Goal: Task Accomplishment & Management: Manage account settings

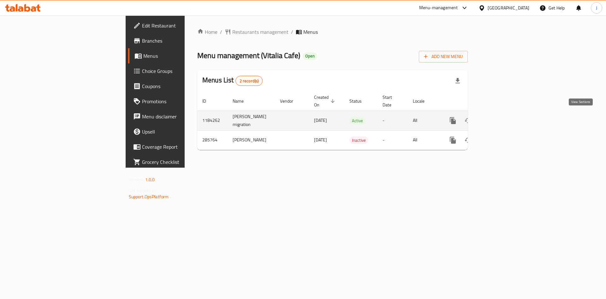
click at [502, 120] on icon "enhanced table" at bounding box center [498, 121] width 8 height 8
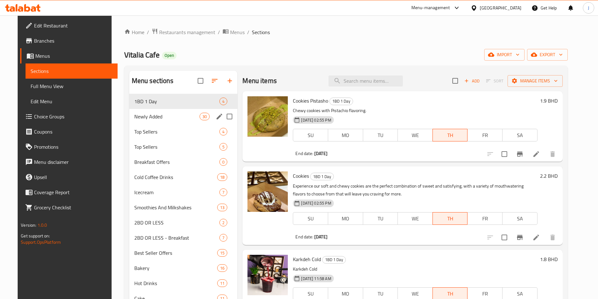
click at [170, 120] on div "Newly Added 30" at bounding box center [183, 116] width 108 height 15
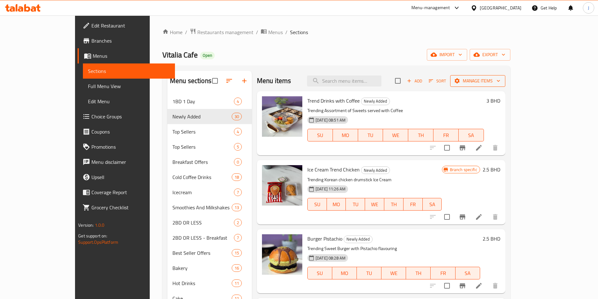
click at [501, 80] on span "Manage items" at bounding box center [477, 81] width 45 height 8
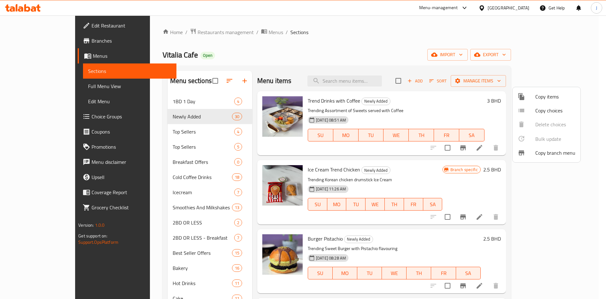
click at [558, 94] on span "Copy items" at bounding box center [555, 97] width 40 height 8
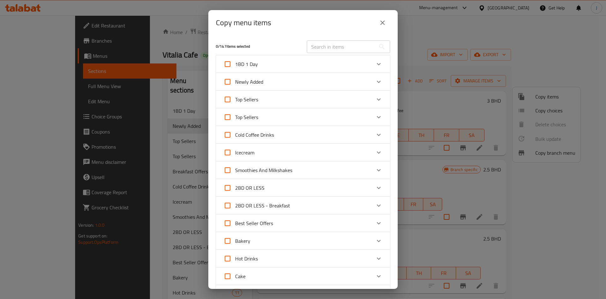
click at [299, 82] on div "Newly Added" at bounding box center [297, 81] width 148 height 15
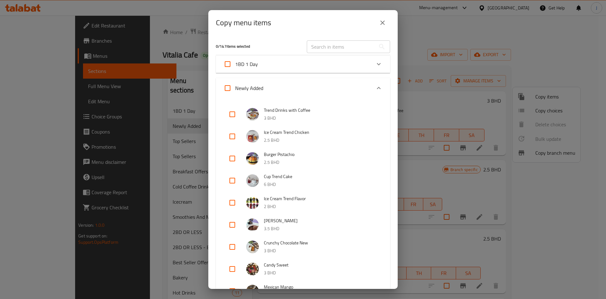
click at [232, 115] on input "checkbox" at bounding box center [232, 114] width 15 height 15
checkbox input "true"
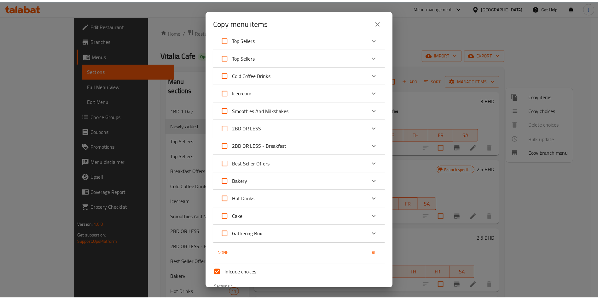
scroll to position [794, 0]
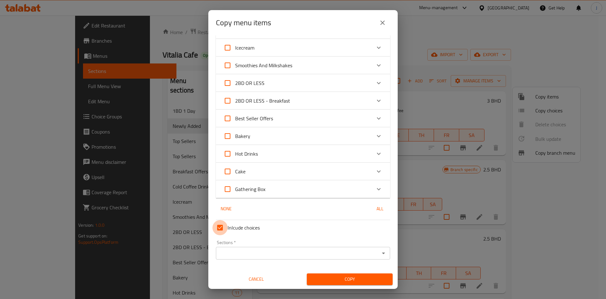
click at [222, 229] on input "Inlcude choices" at bounding box center [219, 227] width 15 height 15
checkbox input "false"
click at [379, 255] on icon "Open" at bounding box center [383, 253] width 8 height 8
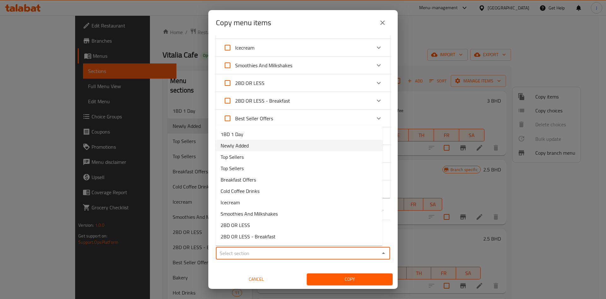
click at [285, 144] on li "Newly Added" at bounding box center [298, 145] width 167 height 11
type input "Newly Added"
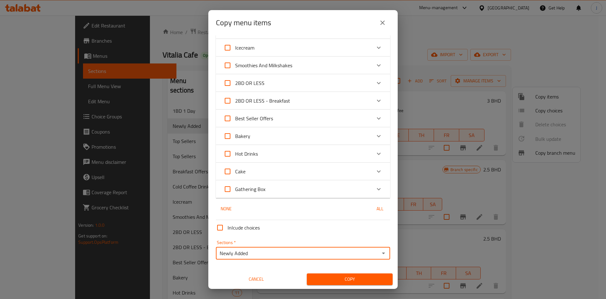
click at [342, 272] on div "Copy" at bounding box center [349, 278] width 93 height 19
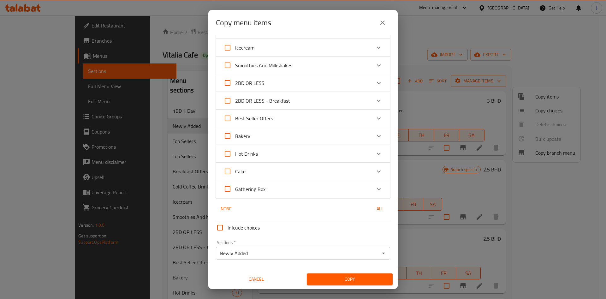
click at [346, 275] on span "Copy" at bounding box center [350, 279] width 76 height 8
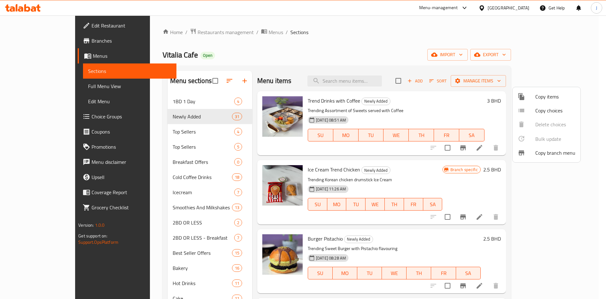
click at [299, 101] on div at bounding box center [303, 149] width 606 height 299
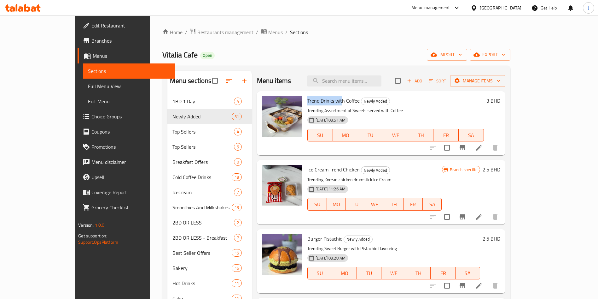
drag, startPoint x: 288, startPoint y: 101, endPoint x: 324, endPoint y: 100, distance: 36.3
click at [324, 100] on div "Trend Drinks with Coffee Newly Added Trending Assortment of Sweets served with …" at bounding box center [396, 123] width 182 height 59
copy span "Trend Drinks wit"
click at [366, 82] on input "search" at bounding box center [344, 80] width 74 height 11
paste input "Trend Drinks wit"
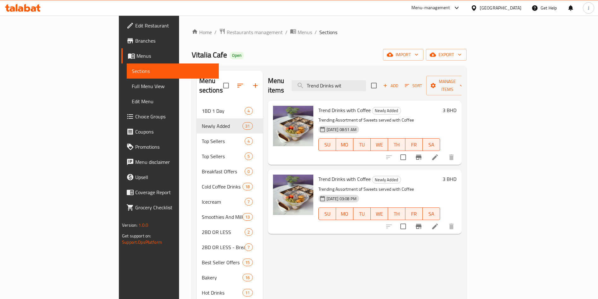
type input "Trend Drinks wit"
click at [438, 223] on icon at bounding box center [435, 226] width 6 height 6
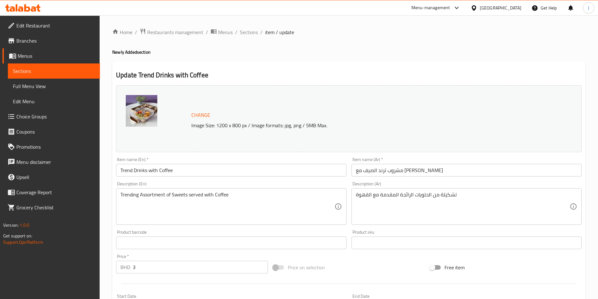
click at [222, 170] on input "Trend Drinks with Coffee" at bounding box center [231, 170] width 230 height 13
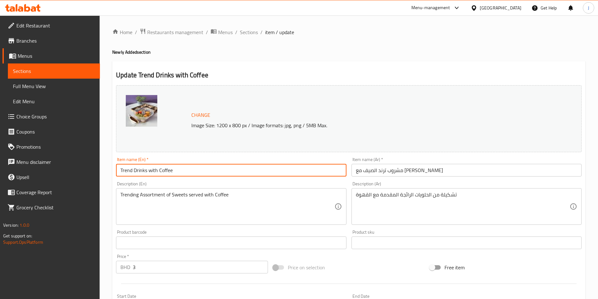
paste input "Matlida cake pistachio"
type input "Matlida cake pistachio"
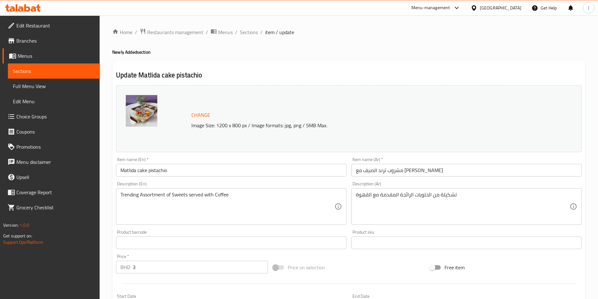
click at [226, 190] on div "Trending Assortment of Sweets served with Coffee Description (En)" at bounding box center [231, 206] width 230 height 37
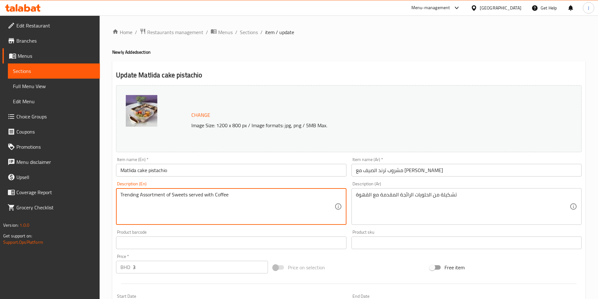
paste textarea "rich, moist and chocolatey with a silky and delectable chocolate fudge frosting."
type textarea "rich, moist and chocolatey with a silky and delectable chocolate fudge frosting."
click at [198, 169] on input "Matlida cake pistachio" at bounding box center [231, 170] width 230 height 13
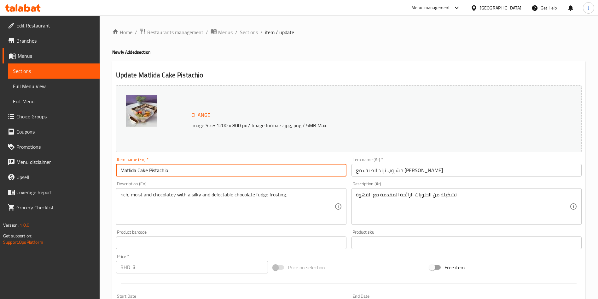
type input "Matlida Cake Pistachio"
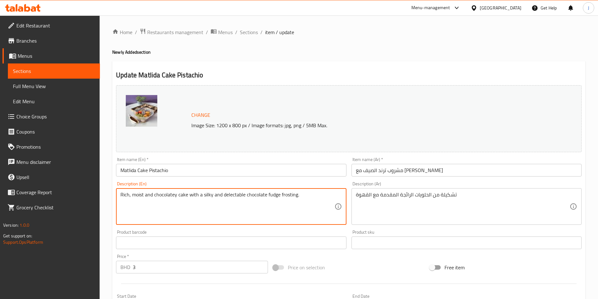
click at [240, 196] on textarea "Rich, moist and chocolatey cake with a silky and delectable chocolate fudge fro…" at bounding box center [227, 206] width 214 height 30
type textarea "Rich, moist and chocolatey cake with a silky chocolate fudge frosting."
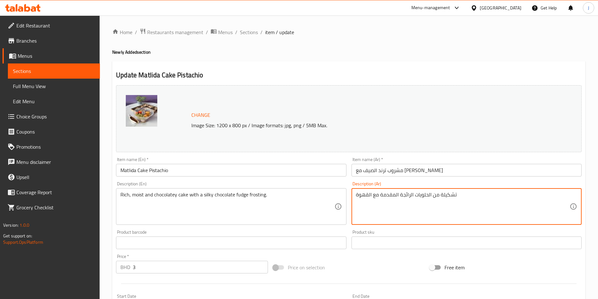
paste textarea "كعكة غنية ورطبة وشوكولاتة مع طبقة حريرية من فادج الشوكولاتة."
type textarea "كعكة غنية ورطبة وشوكولاتة مع طبقة حريرية من فادج الشوكولاتة."
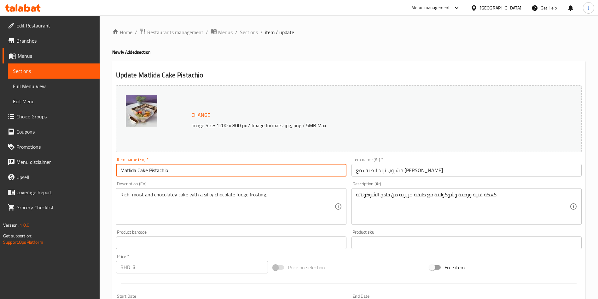
drag, startPoint x: 207, startPoint y: 167, endPoint x: 108, endPoint y: 170, distance: 99.1
click at [108, 170] on div "Home / Restaurants management / Menus / Sections / item / update Newly Added se…" at bounding box center [349, 234] width 499 height 439
click at [434, 168] on input "مشروب ترند الصيف مع [PERSON_NAME]" at bounding box center [467, 170] width 230 height 13
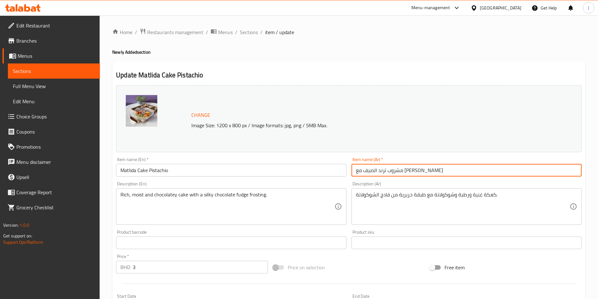
paste input "عكة ماتليدا بالفستق"
type input "كعكة ماتليدا بالفستق"
drag, startPoint x: 164, startPoint y: 266, endPoint x: 124, endPoint y: 266, distance: 40.7
click at [132, 266] on div "BHD 3 Price *" at bounding box center [192, 267] width 152 height 13
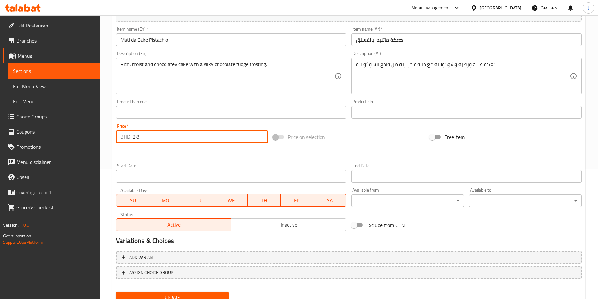
scroll to position [156, 0]
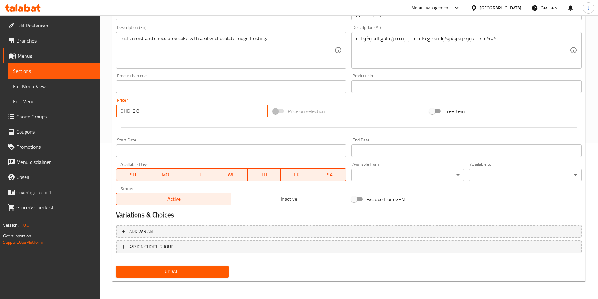
type input "2.8"
click at [183, 272] on span "Update" at bounding box center [172, 271] width 102 height 8
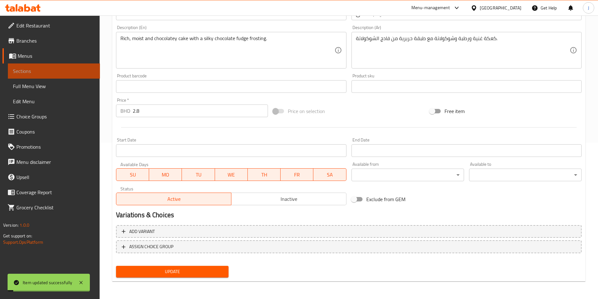
click at [36, 75] on link "Sections" at bounding box center [54, 70] width 92 height 15
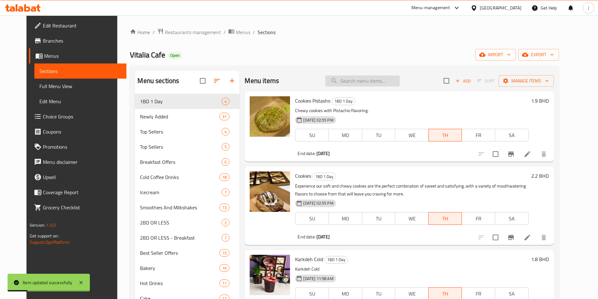
click at [364, 81] on input "search" at bounding box center [362, 80] width 74 height 11
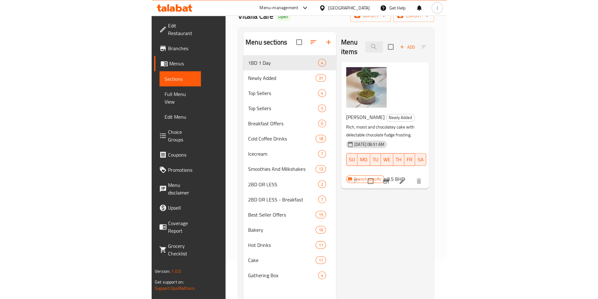
scroll to position [39, 0]
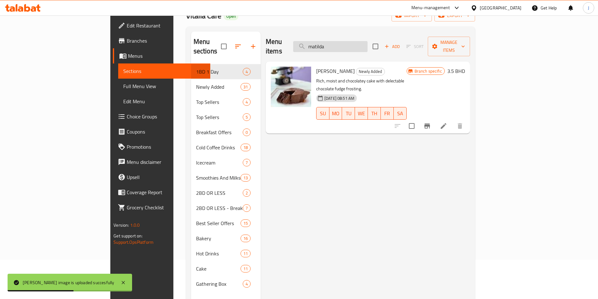
drag, startPoint x: 378, startPoint y: 44, endPoint x: 337, endPoint y: 44, distance: 41.6
click at [337, 44] on input "matilda" at bounding box center [330, 46] width 74 height 11
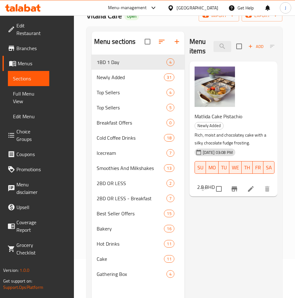
type input "cake pis"
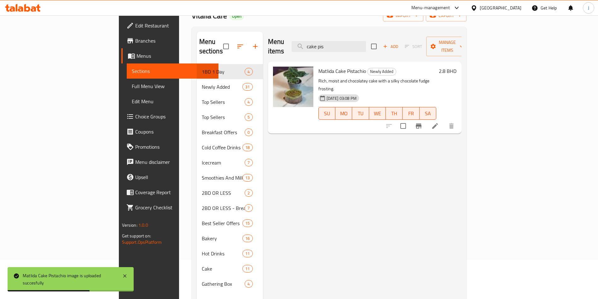
click at [132, 100] on span "Edit Menu" at bounding box center [173, 101] width 82 height 8
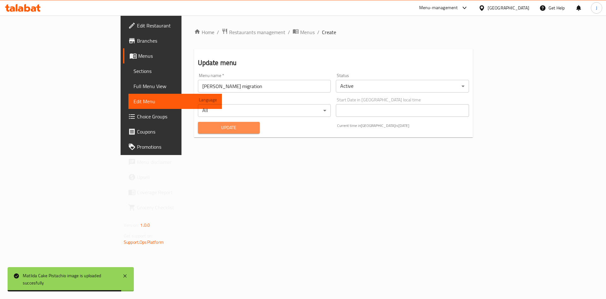
click at [203, 130] on span "Update" at bounding box center [229, 128] width 52 height 8
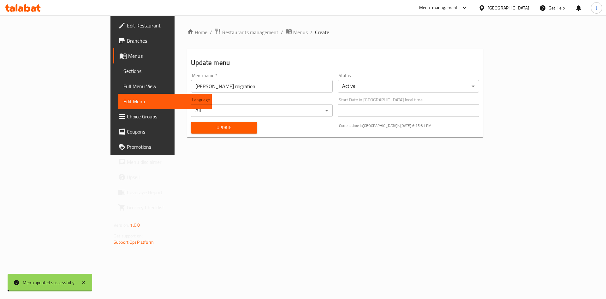
click at [123, 74] on span "Sections" at bounding box center [164, 71] width 83 height 8
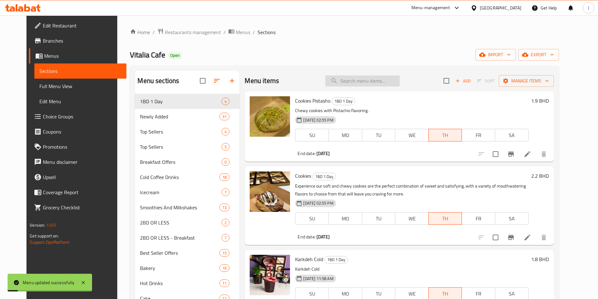
click at [391, 81] on input "search" at bounding box center [362, 80] width 74 height 11
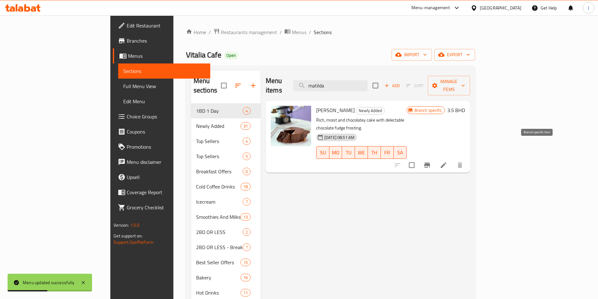
type input "matilda"
click at [430, 162] on icon "Branch-specific-item" at bounding box center [427, 164] width 6 height 5
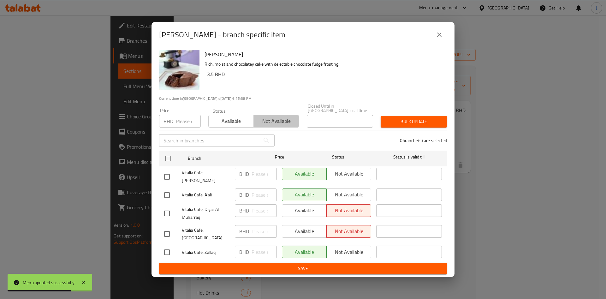
click at [275, 123] on span "Not available" at bounding box center [276, 120] width 40 height 9
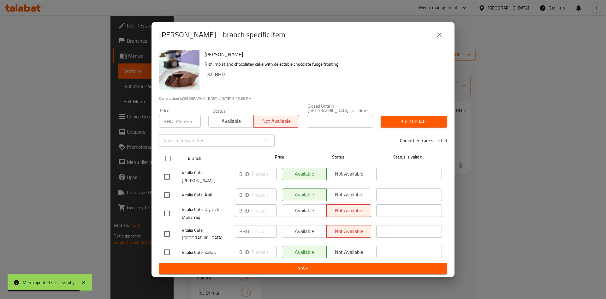
click at [170, 163] on input "checkbox" at bounding box center [167, 158] width 13 height 13
checkbox input "true"
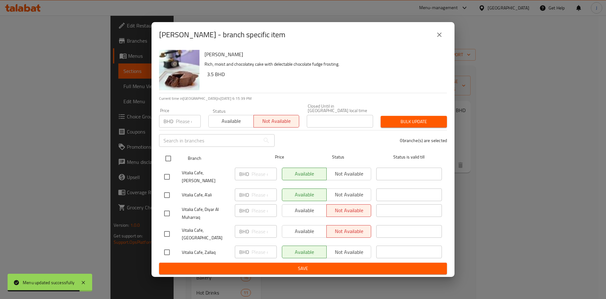
checkbox input "true"
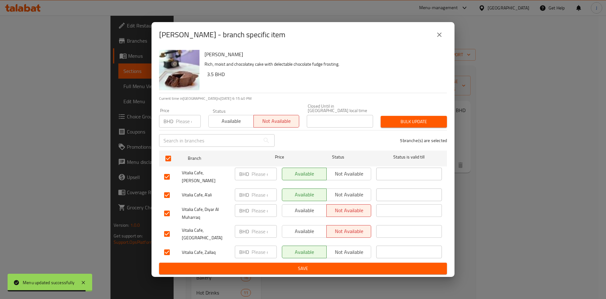
click at [420, 126] on span "Bulk update" at bounding box center [413, 122] width 56 height 8
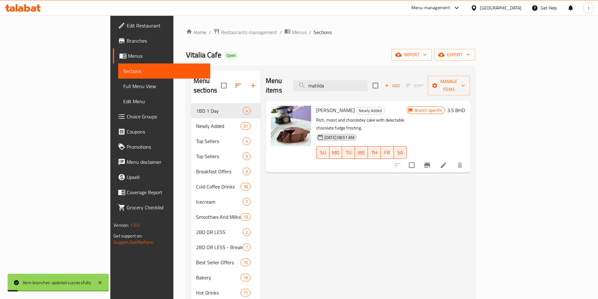
click at [430, 162] on icon "Branch-specific-item" at bounding box center [427, 164] width 6 height 5
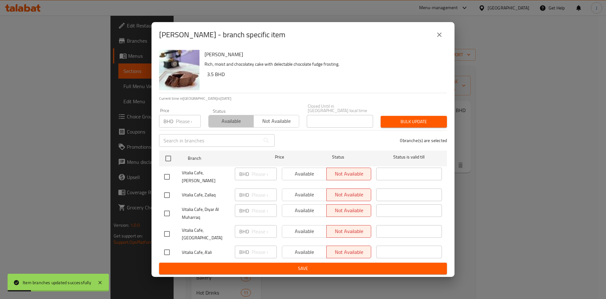
click at [229, 126] on span "Available" at bounding box center [231, 120] width 40 height 9
click at [168, 246] on input "checkbox" at bounding box center [166, 251] width 13 height 13
checkbox input "true"
drag, startPoint x: 330, startPoint y: 261, endPoint x: 414, endPoint y: 149, distance: 140.3
click at [415, 151] on form "Branch Price Status Status is valid till Vitalia Cafe, Al Markh BHD ​ Available…" at bounding box center [303, 211] width 288 height 126
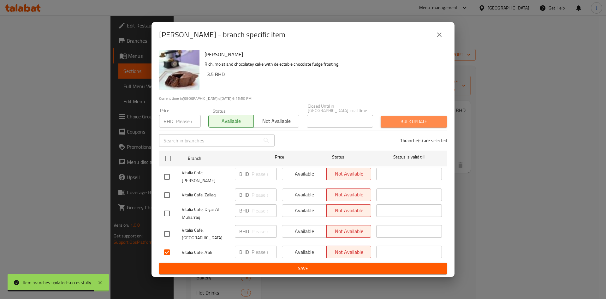
click at [413, 124] on span "Bulk update" at bounding box center [413, 122] width 56 height 8
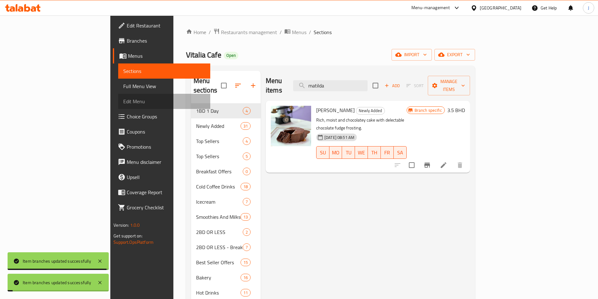
click at [123, 98] on span "Edit Menu" at bounding box center [164, 101] width 82 height 8
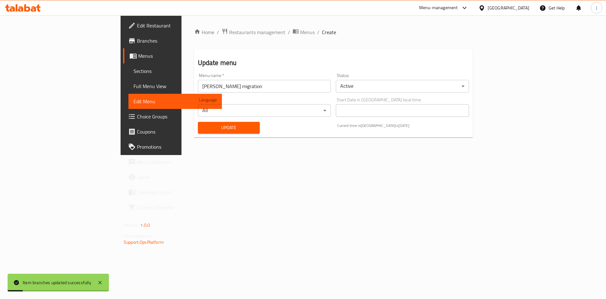
click at [198, 132] on button "Update" at bounding box center [229, 128] width 62 height 12
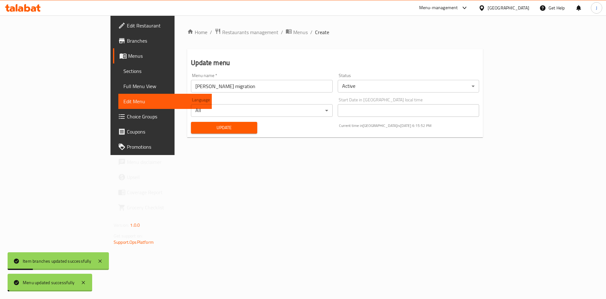
drag, startPoint x: 189, startPoint y: 128, endPoint x: 184, endPoint y: 129, distance: 5.4
click at [196, 128] on span "Update" at bounding box center [224, 128] width 56 height 8
